Goal: Task Accomplishment & Management: Use online tool/utility

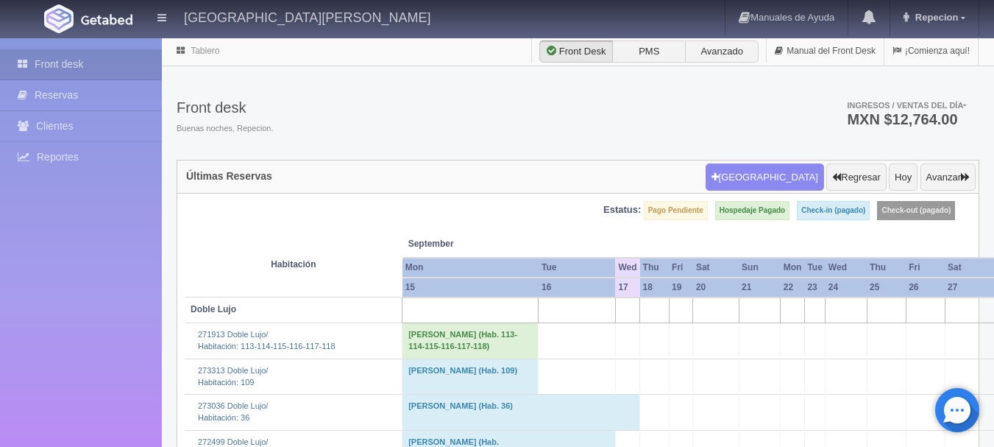
scroll to position [1325, 0]
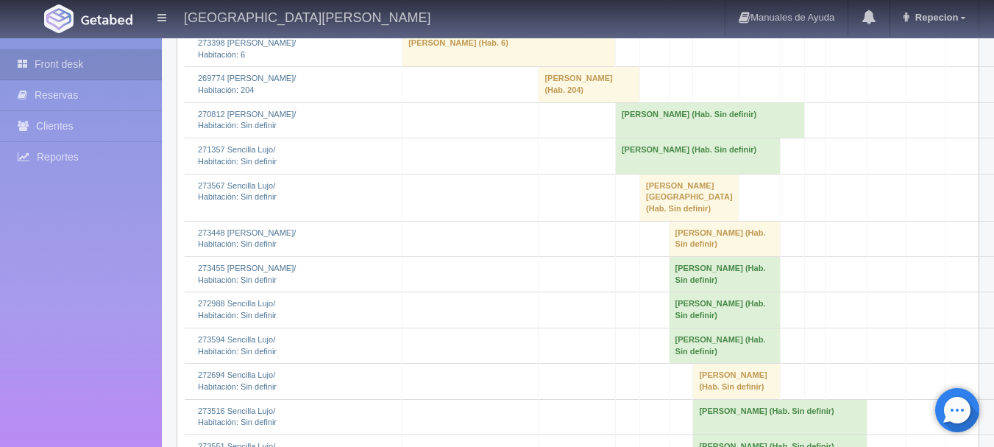
click at [642, 174] on td "[PERSON_NAME] (Hab. Sin definir)" at bounding box center [697, 155] width 165 height 35
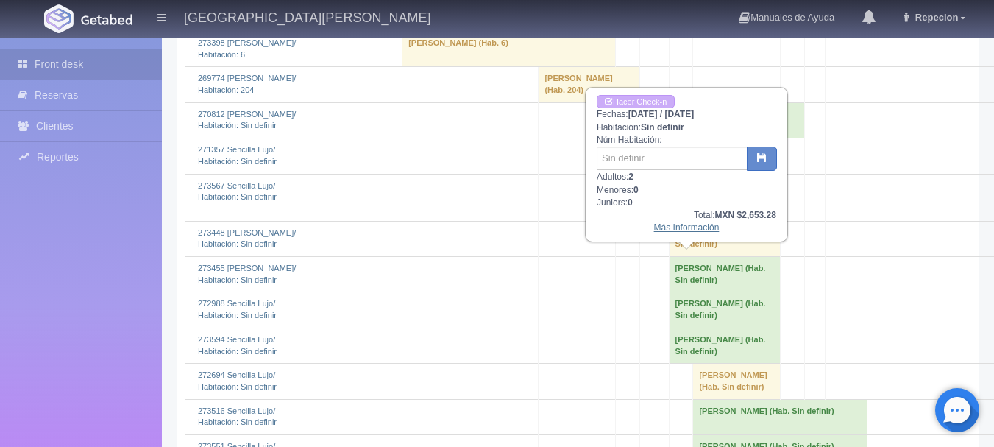
click at [692, 233] on link "Más Información" at bounding box center [686, 227] width 65 height 10
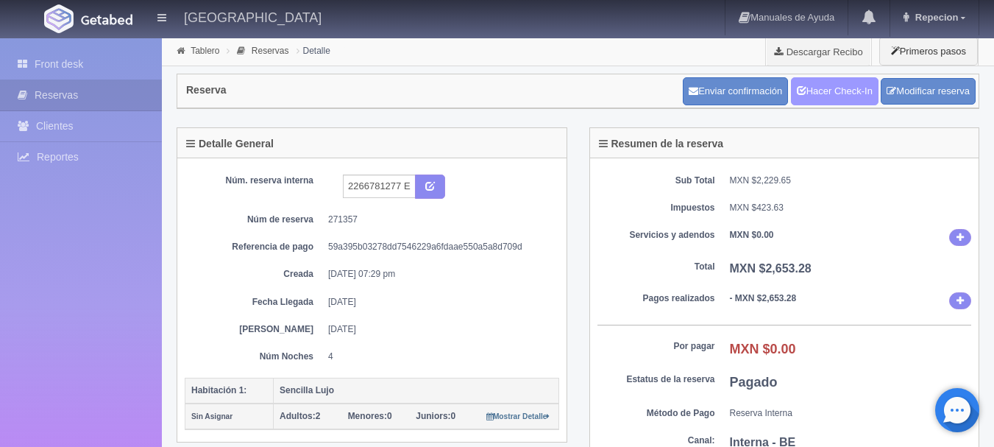
click at [817, 83] on link "Hacer Check-In" at bounding box center [835, 91] width 88 height 28
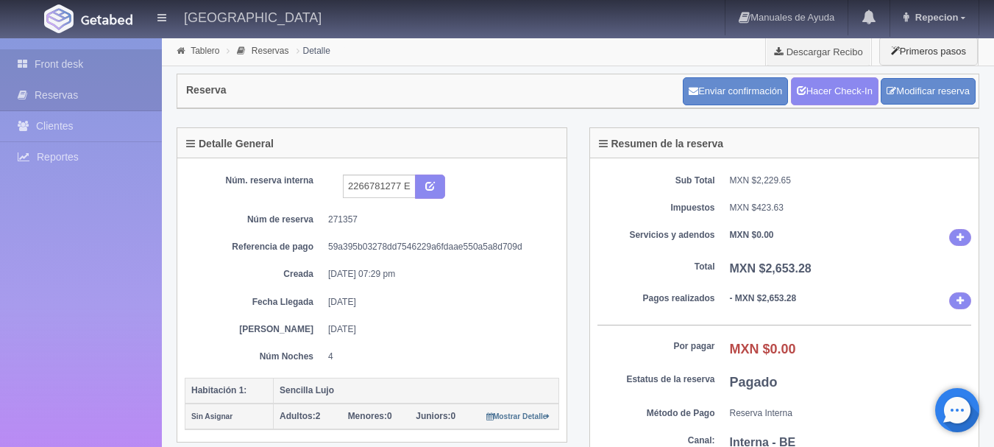
click at [65, 59] on link "Front desk" at bounding box center [81, 64] width 162 height 30
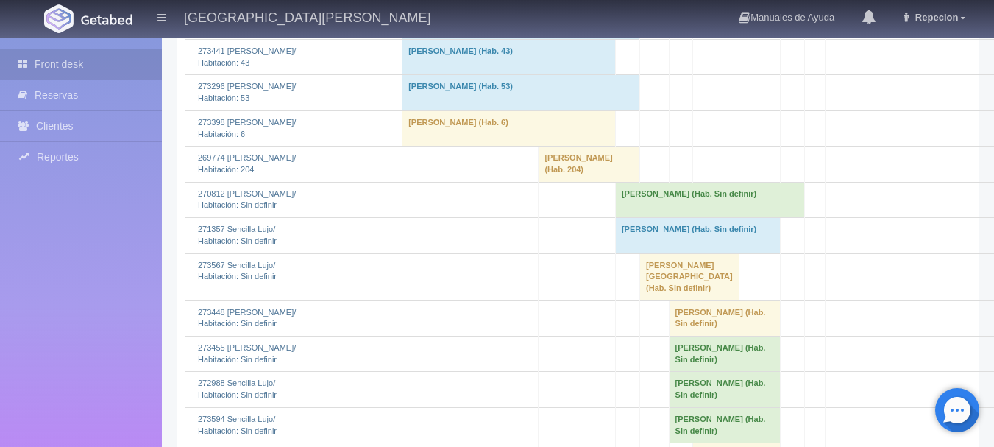
scroll to position [1398, 0]
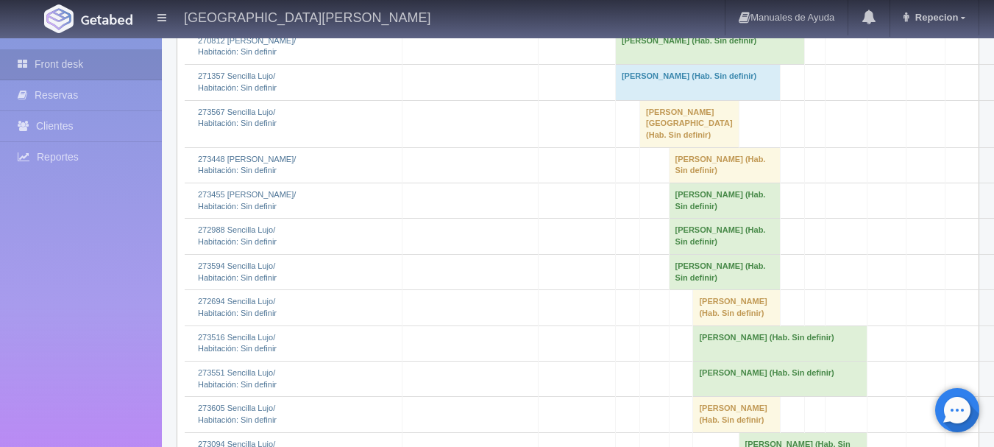
click at [648, 100] on td "[PERSON_NAME] (Hab. Sin definir)" at bounding box center [697, 82] width 165 height 35
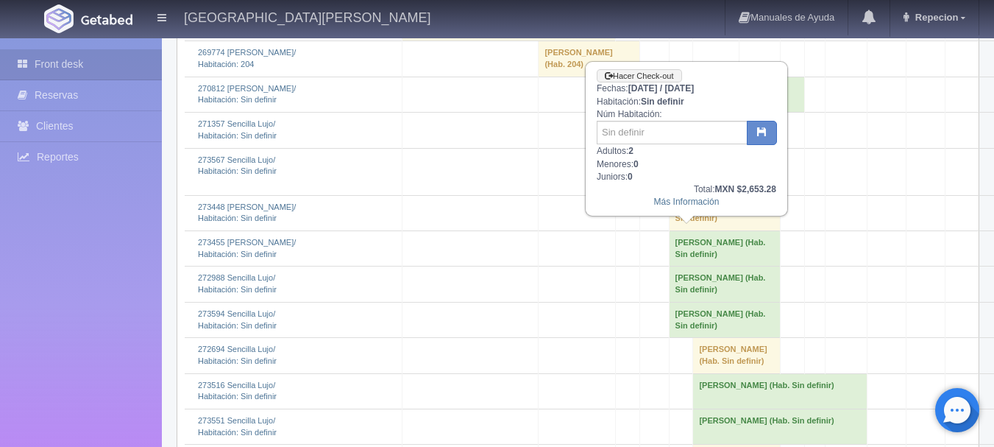
scroll to position [1325, 0]
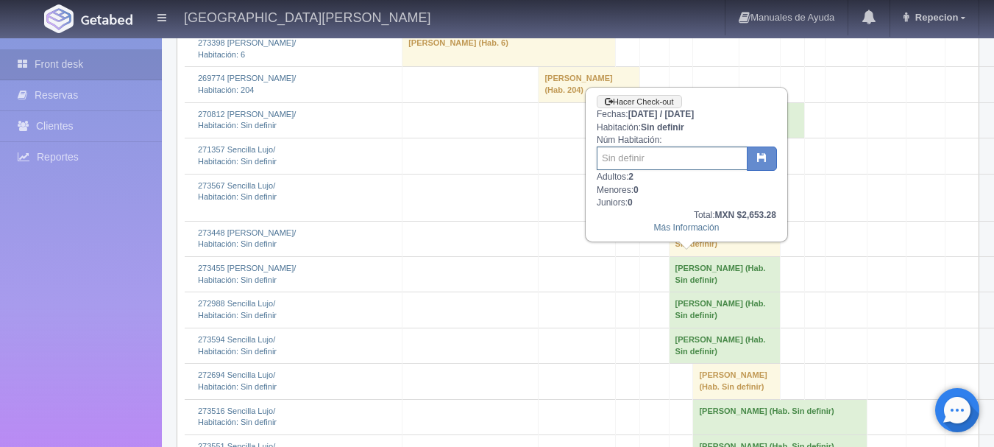
click at [647, 163] on input "text" at bounding box center [672, 158] width 151 height 24
type input "205"
click at [765, 156] on icon "button" at bounding box center [762, 157] width 10 height 10
